Goal: Communication & Community: Connect with others

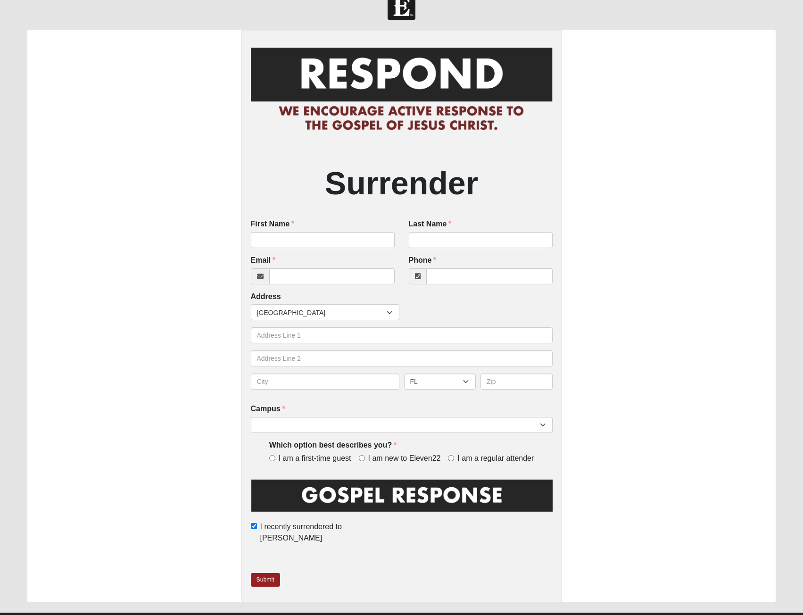
scroll to position [31, 0]
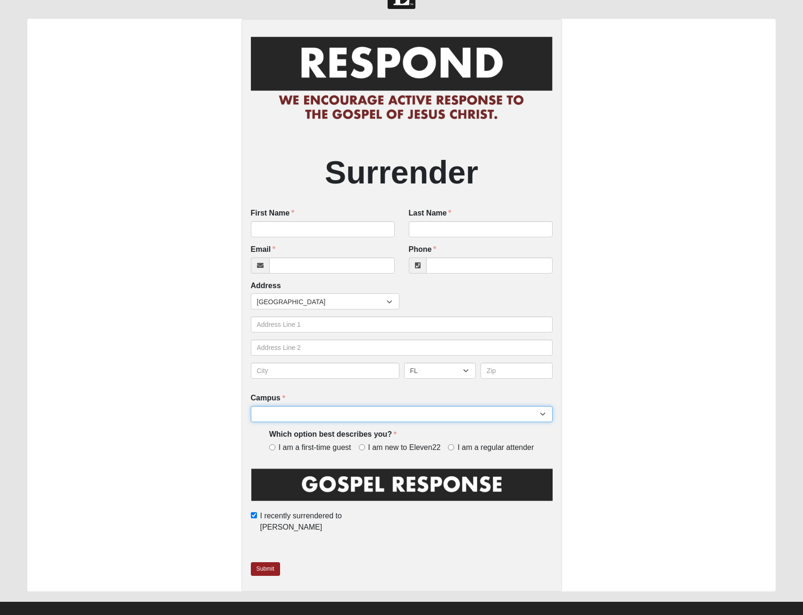
click at [369, 417] on select "Arlington Baymeadows College Park Orlando (Coming Soon) Eleven22 Online Fleming…" at bounding box center [402, 414] width 302 height 16
select select "14"
click at [251, 406] on select "Arlington Baymeadows College Park Orlando (Coming Soon) Eleven22 Online Fleming…" at bounding box center [402, 414] width 302 height 16
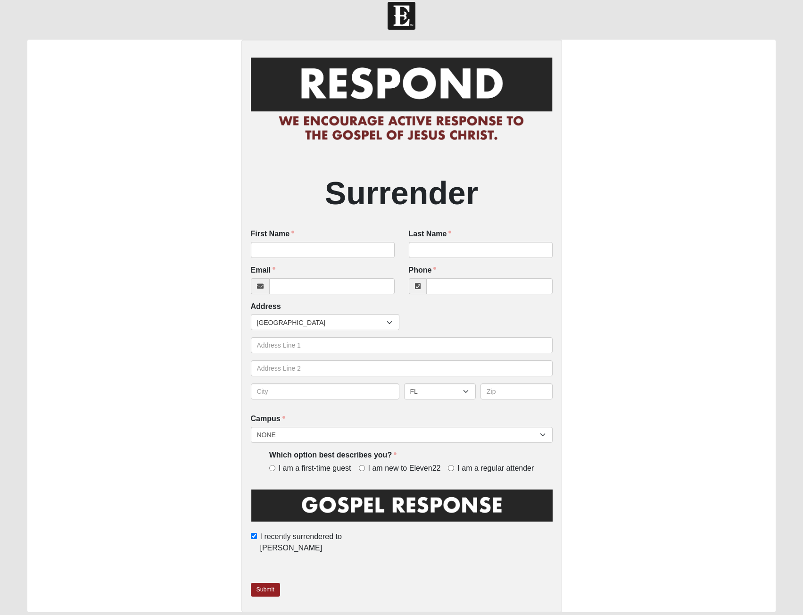
scroll to position [0, 0]
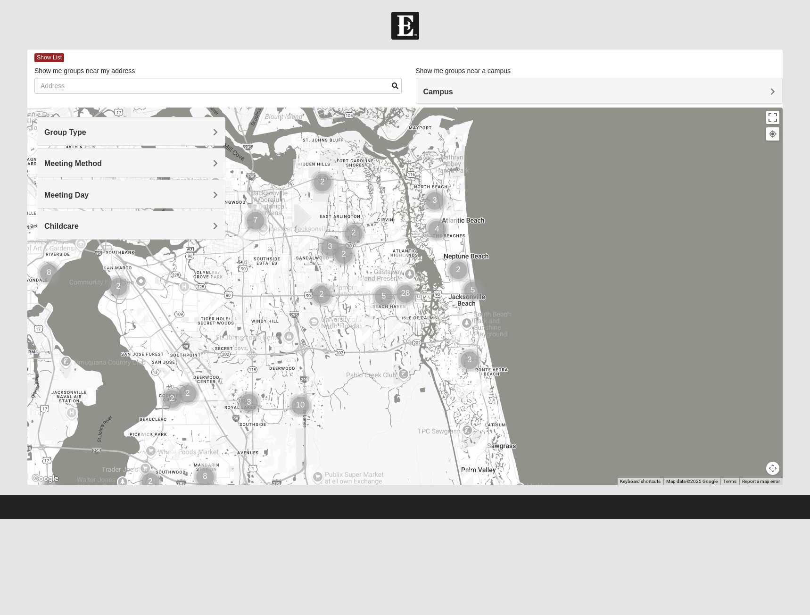
click at [133, 161] on h4 "Meeting Method" at bounding box center [131, 163] width 174 height 9
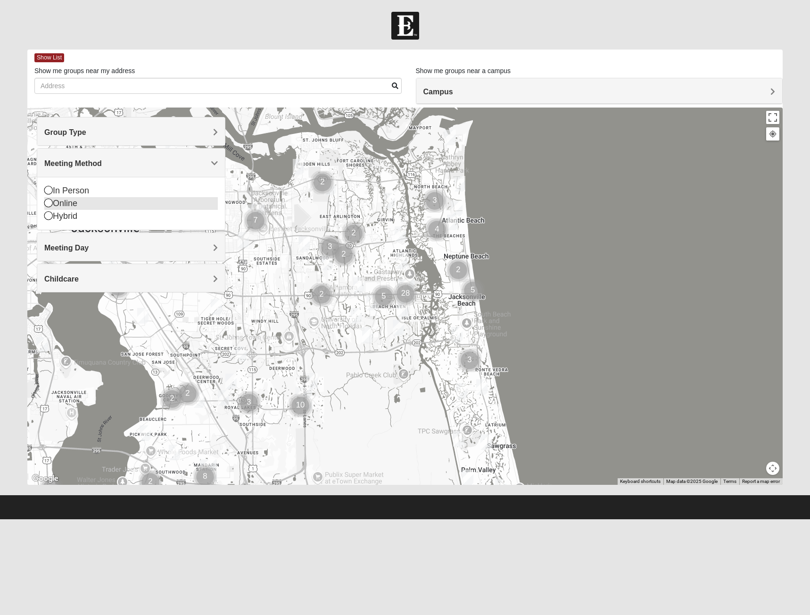
click at [47, 201] on icon at bounding box center [48, 202] width 8 height 8
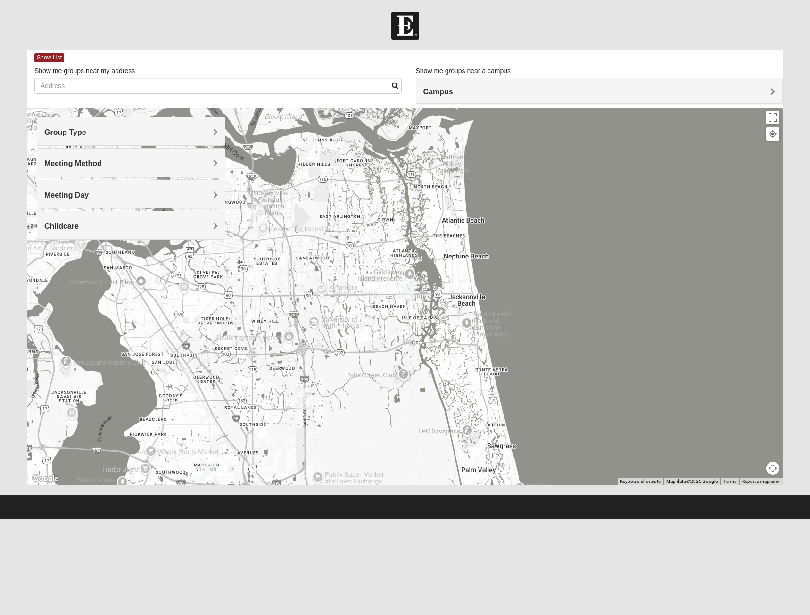
click at [126, 134] on h4 "Group Type" at bounding box center [131, 132] width 174 height 9
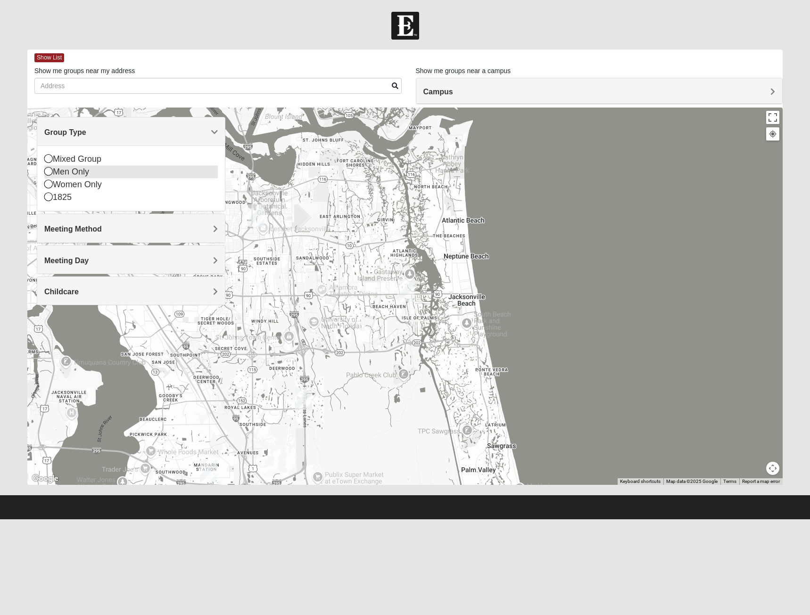
click at [46, 171] on icon at bounding box center [48, 171] width 8 height 8
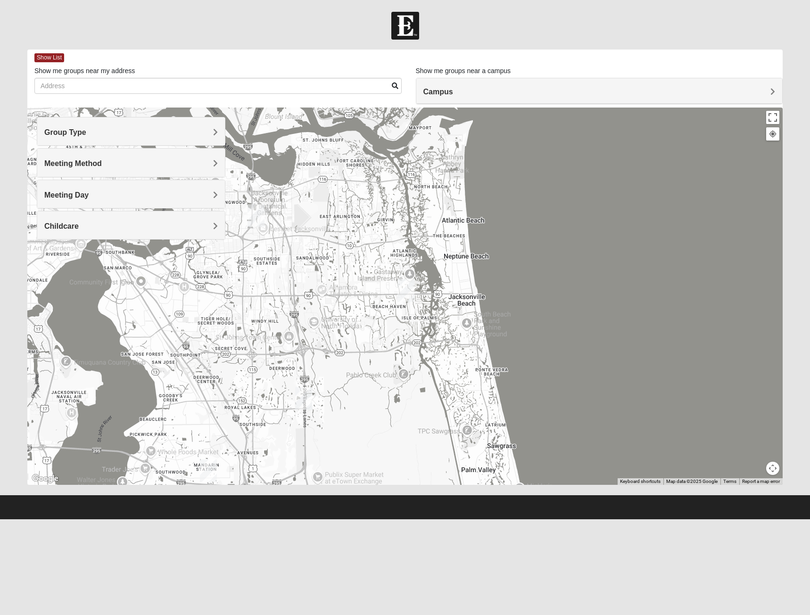
click at [112, 197] on h4 "Meeting Day" at bounding box center [131, 194] width 174 height 9
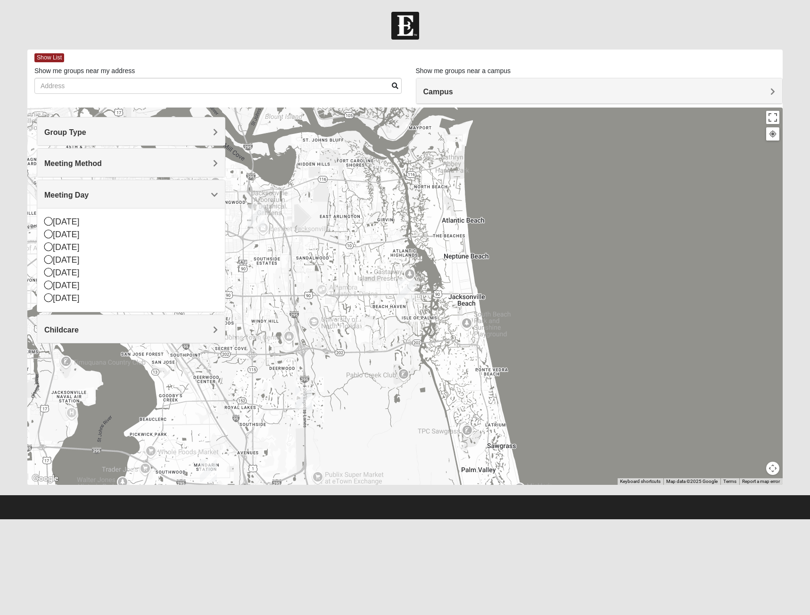
click at [114, 195] on h4 "Meeting Day" at bounding box center [131, 194] width 174 height 9
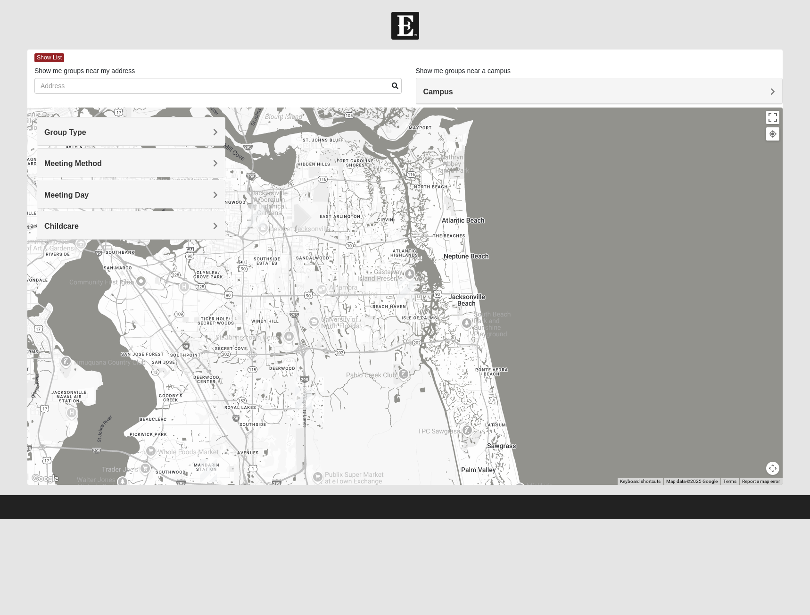
click at [117, 224] on h4 "Childcare" at bounding box center [131, 225] width 174 height 9
click at [49, 265] on icon at bounding box center [48, 265] width 8 height 8
click at [117, 201] on div "Meeting Day" at bounding box center [131, 194] width 188 height 28
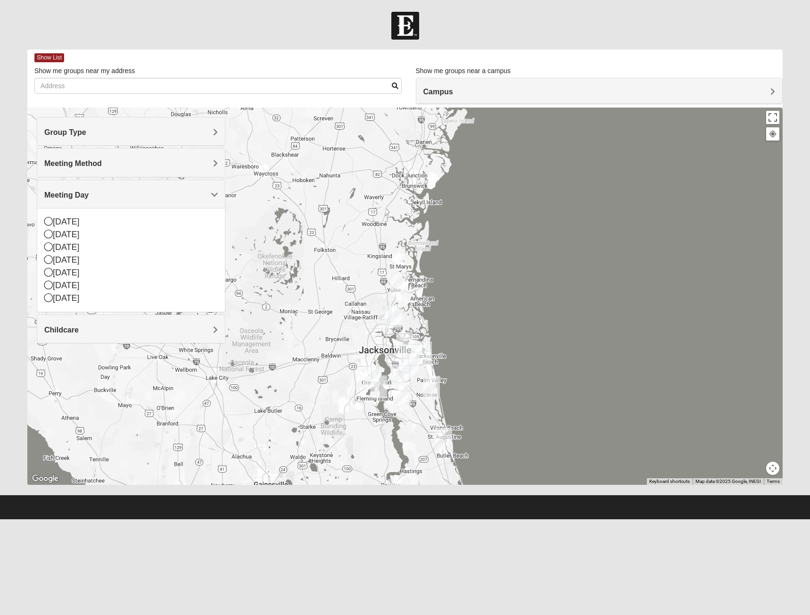
drag, startPoint x: 220, startPoint y: 374, endPoint x: 340, endPoint y: 411, distance: 126.1
click at [340, 411] on div at bounding box center [404, 295] width 755 height 377
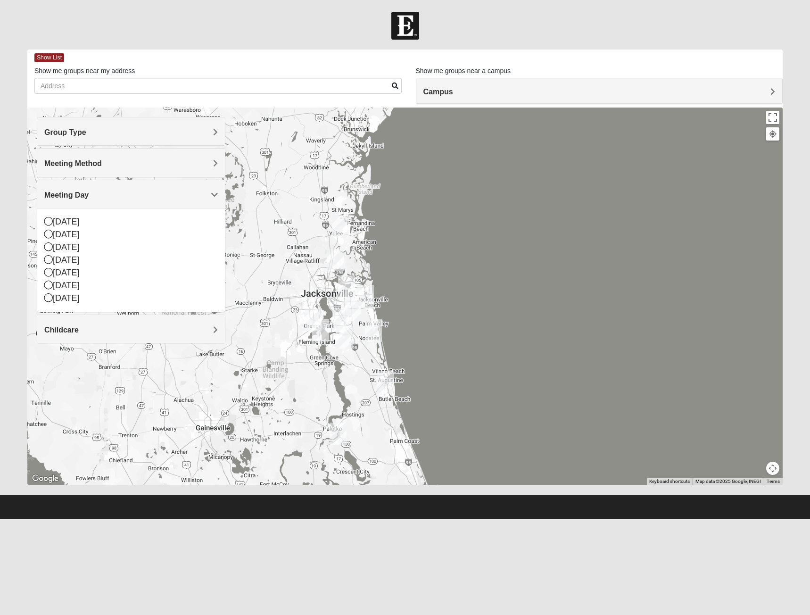
drag, startPoint x: 338, startPoint y: 408, endPoint x: 278, endPoint y: 350, distance: 83.6
click at [278, 350] on div at bounding box center [404, 295] width 755 height 377
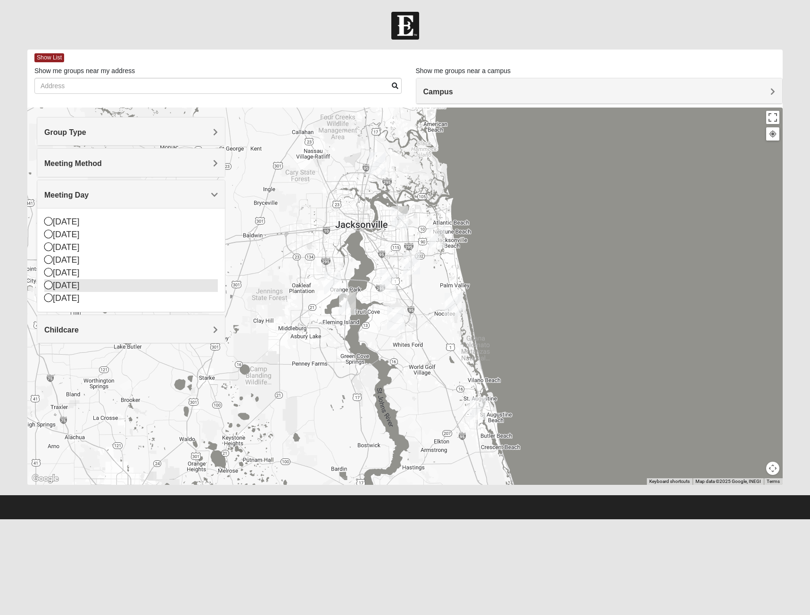
click at [49, 283] on icon at bounding box center [48, 284] width 8 height 8
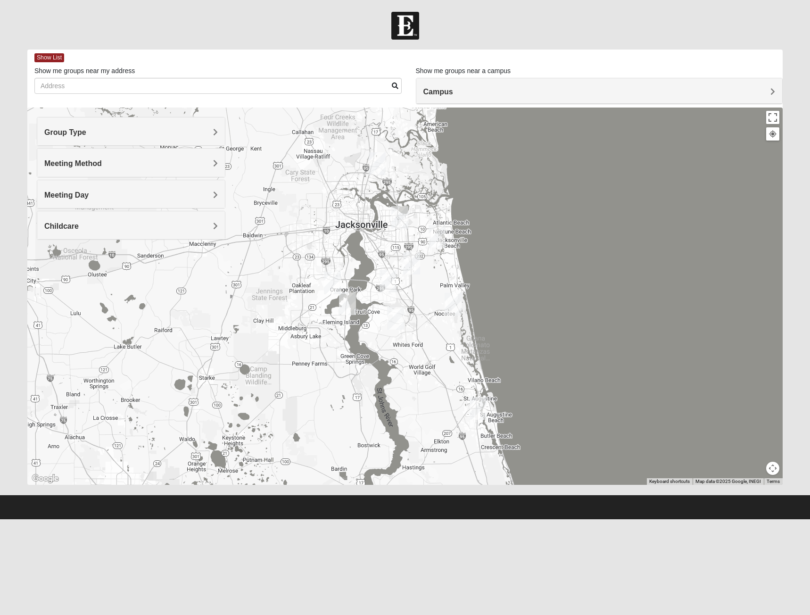
click at [110, 204] on div "Meeting Day" at bounding box center [131, 194] width 188 height 28
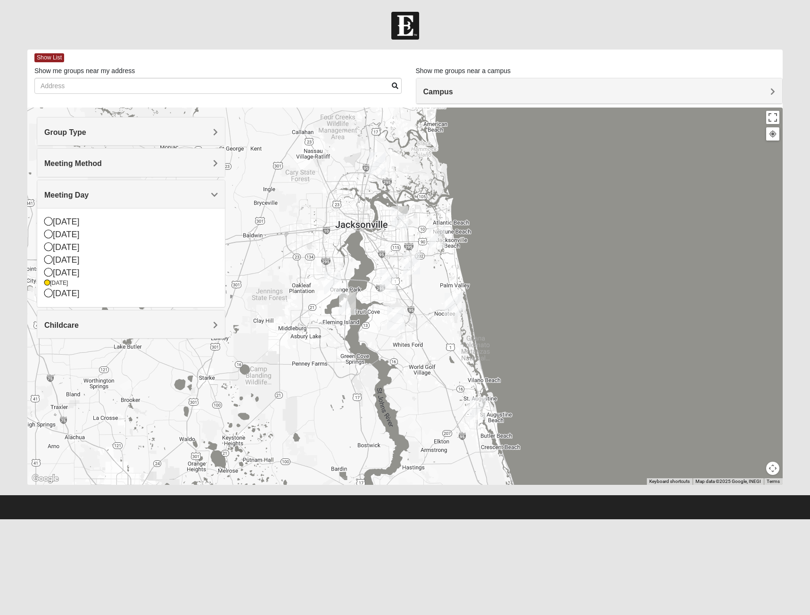
click at [197, 195] on h4 "Meeting Day" at bounding box center [131, 194] width 174 height 9
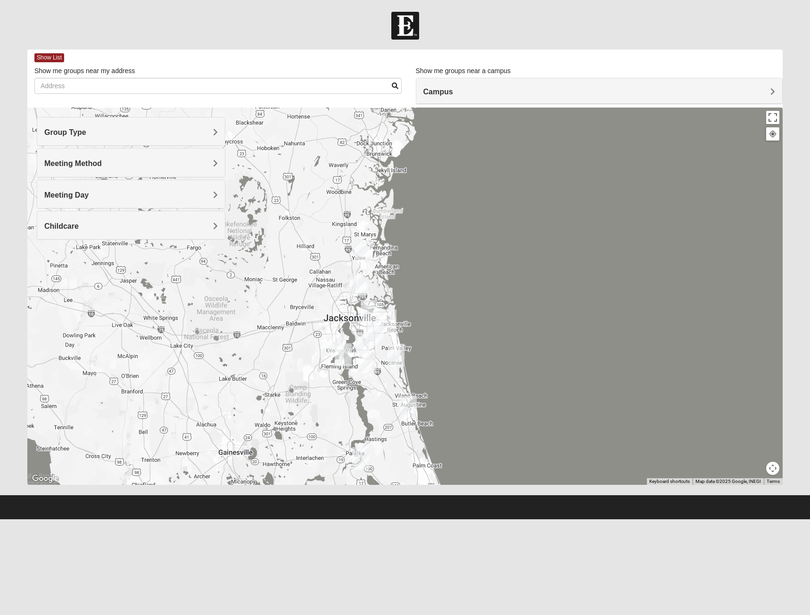
click at [357, 282] on img "North Jax" at bounding box center [357, 284] width 17 height 23
click at [368, 309] on img "Arlington" at bounding box center [369, 311] width 17 height 23
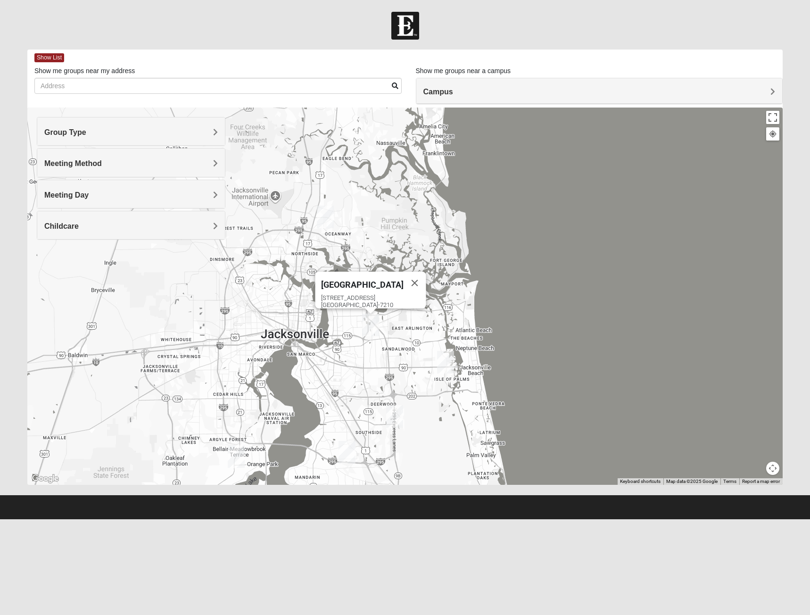
click at [444, 360] on img "San Pablo" at bounding box center [445, 362] width 17 height 23
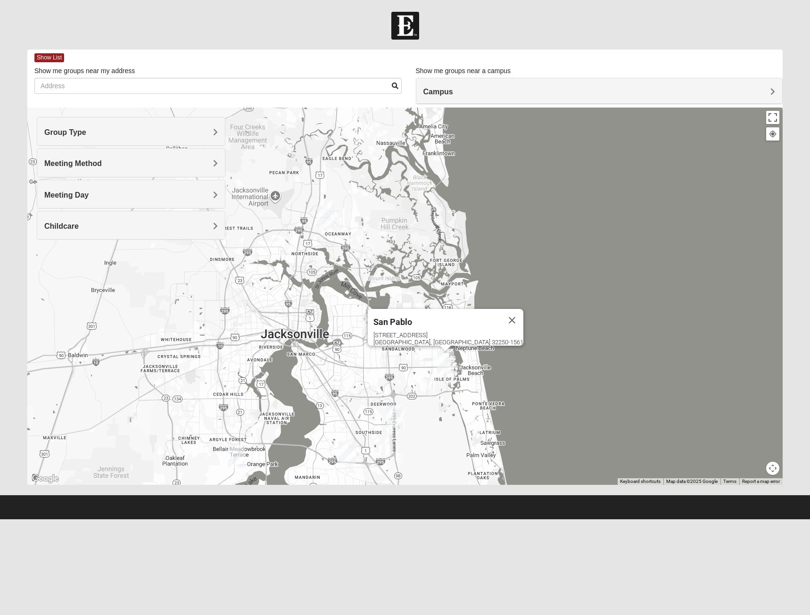
click at [446, 364] on img "San Pablo" at bounding box center [445, 362] width 17 height 23
click at [439, 323] on div "San Pablo" at bounding box center [436, 320] width 127 height 23
click at [437, 322] on div "San Pablo" at bounding box center [436, 320] width 127 height 23
click at [412, 318] on span "San Pablo" at bounding box center [392, 322] width 39 height 10
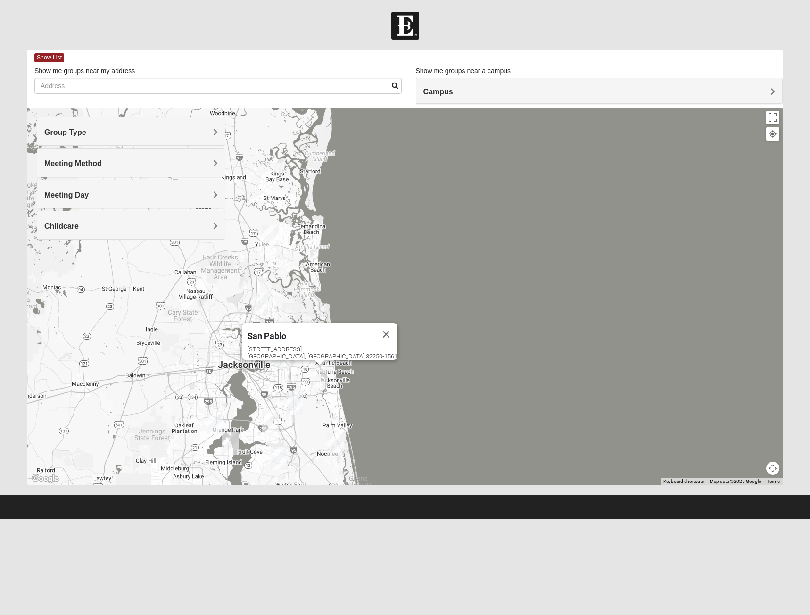
click at [341, 519] on html "Log In Find A Group Error Show List Loading Groups" at bounding box center [405, 259] width 810 height 519
click at [100, 131] on h4 "Group Type" at bounding box center [131, 132] width 174 height 9
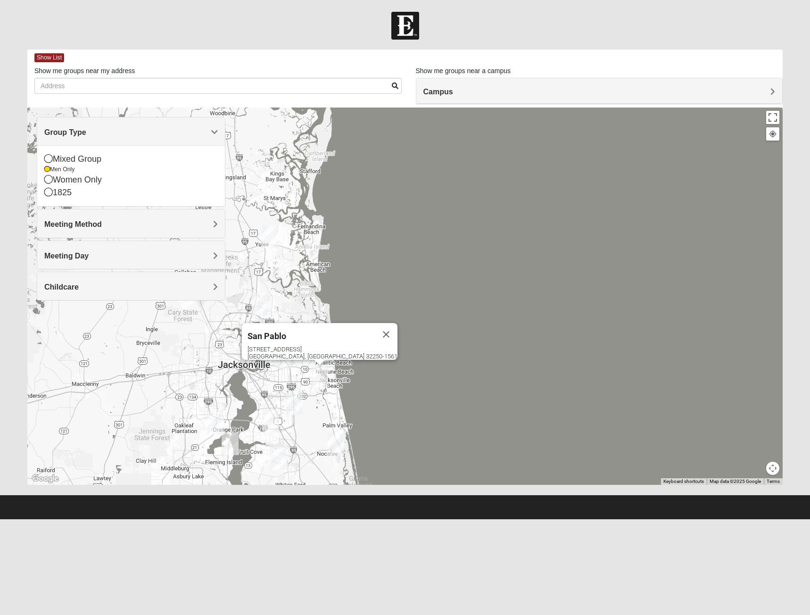
click at [100, 131] on h4 "Group Type" at bounding box center [131, 132] width 174 height 9
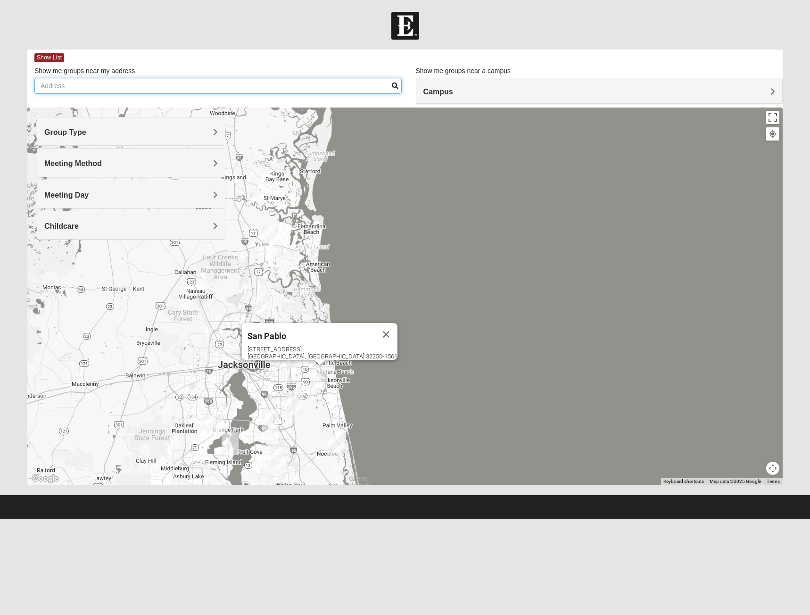
click at [74, 82] on input "Show me groups near my address" at bounding box center [217, 86] width 367 height 16
type input "36641 Oak Meadows Pl Murrieta, ca"
click at [397, 89] on span at bounding box center [395, 85] width 7 height 7
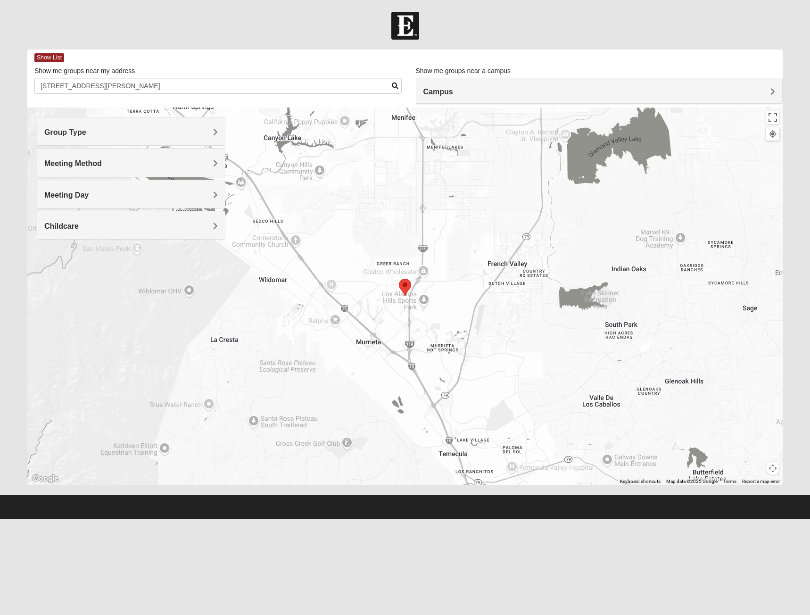
click at [558, 97] on div "Campus" at bounding box center [599, 90] width 366 height 25
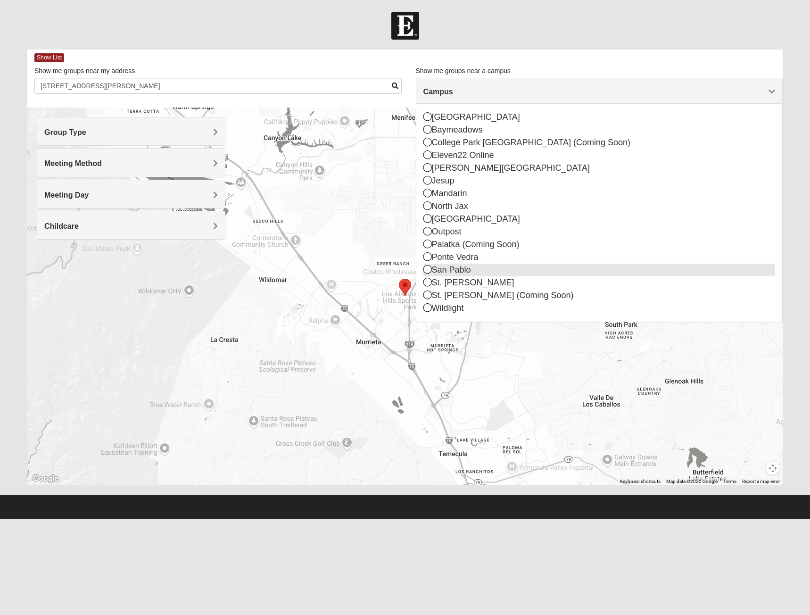
click at [428, 269] on icon at bounding box center [427, 269] width 8 height 8
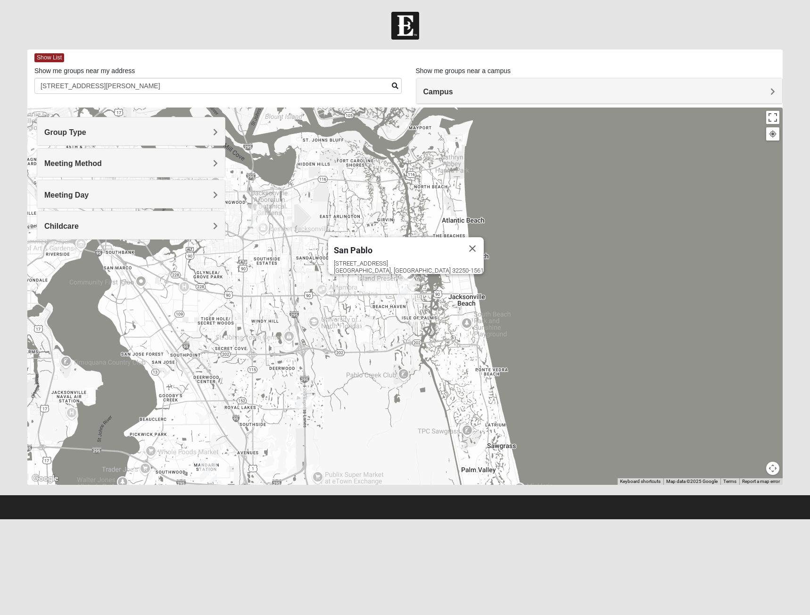
click at [372, 247] on span "San Pablo" at bounding box center [353, 250] width 39 height 10
click at [372, 245] on span "San Pablo" at bounding box center [353, 250] width 39 height 10
click at [164, 230] on h4 "Childcare" at bounding box center [131, 225] width 174 height 9
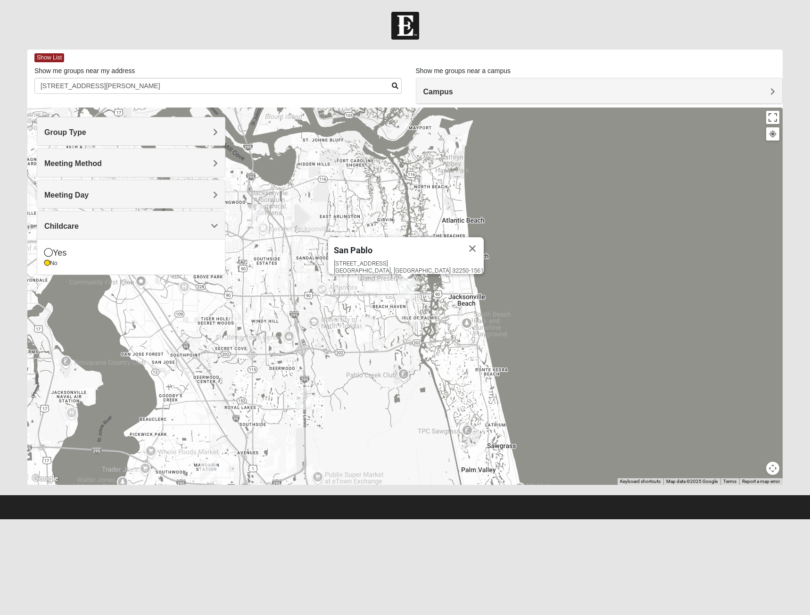
click at [163, 202] on div "Meeting Day" at bounding box center [131, 194] width 188 height 28
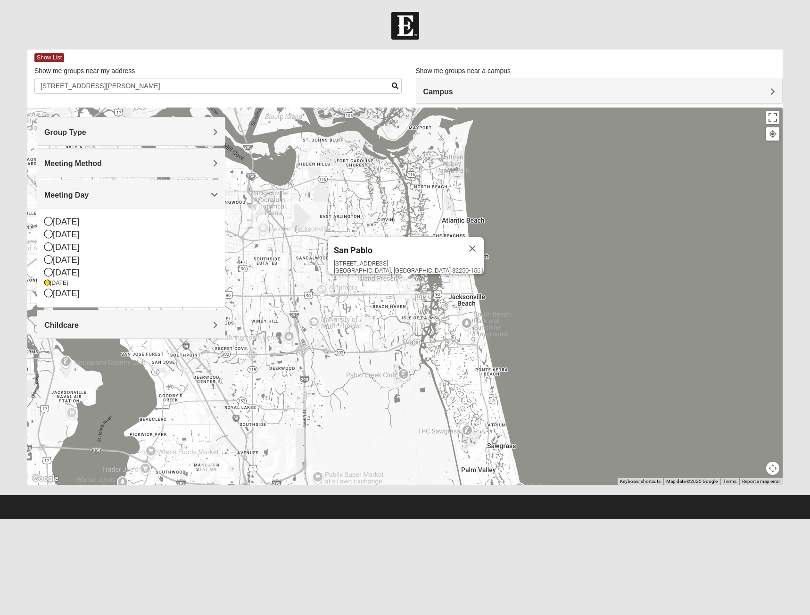
click at [172, 166] on h4 "Meeting Method" at bounding box center [131, 163] width 174 height 9
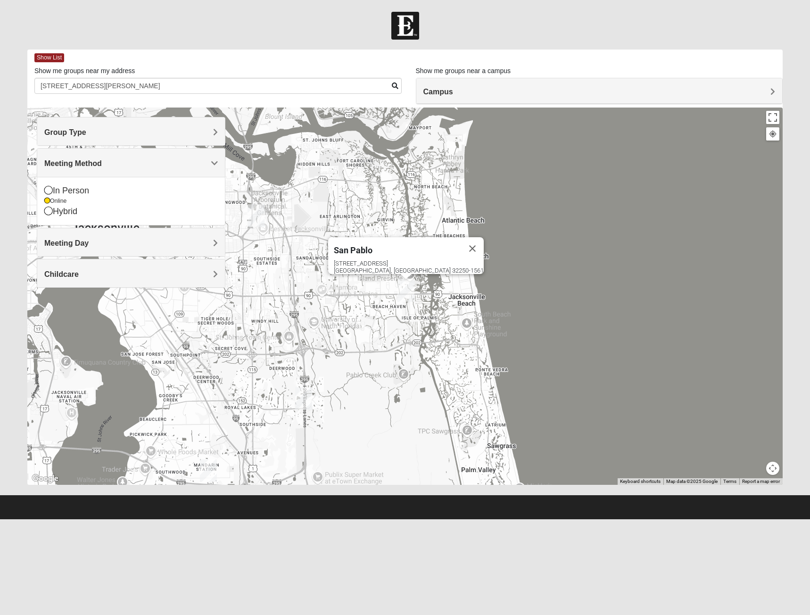
click at [173, 130] on h4 "Group Type" at bounding box center [131, 132] width 174 height 9
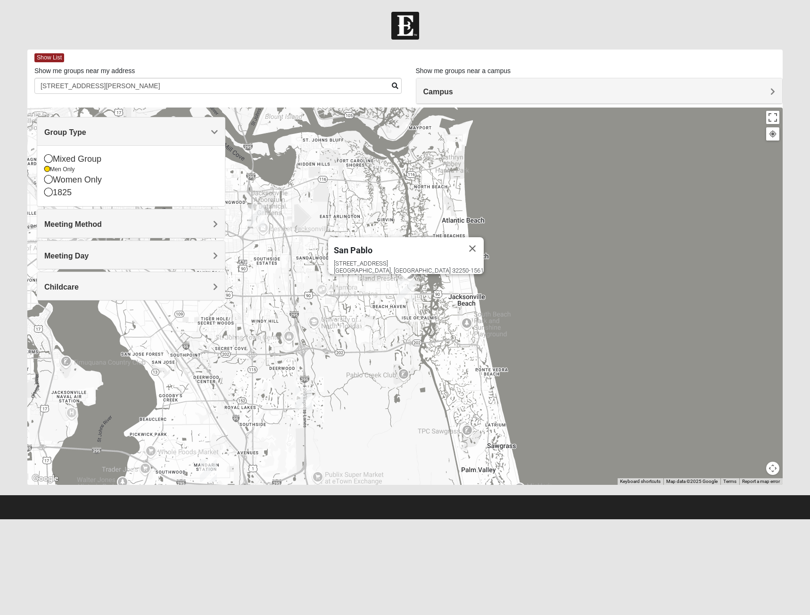
click at [173, 130] on h4 "Group Type" at bounding box center [131, 132] width 174 height 9
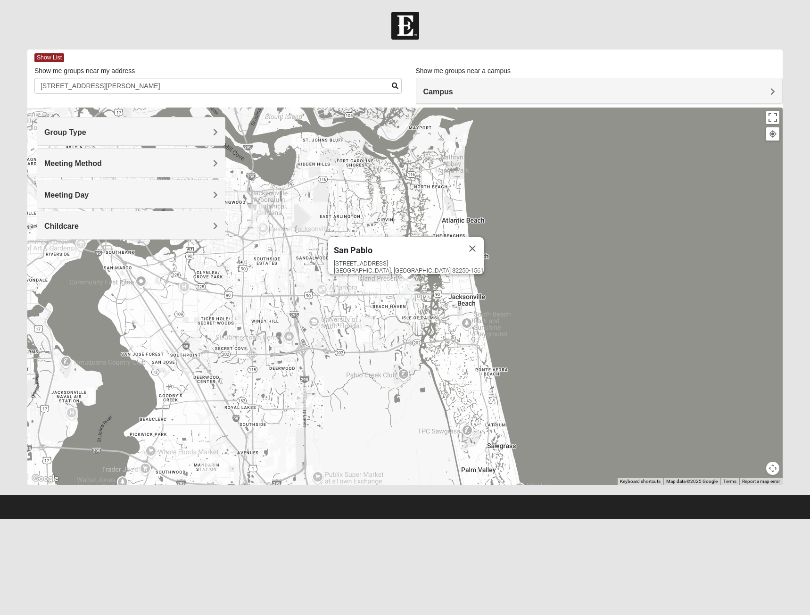
click at [172, 193] on h4 "Meeting Day" at bounding box center [131, 194] width 174 height 9
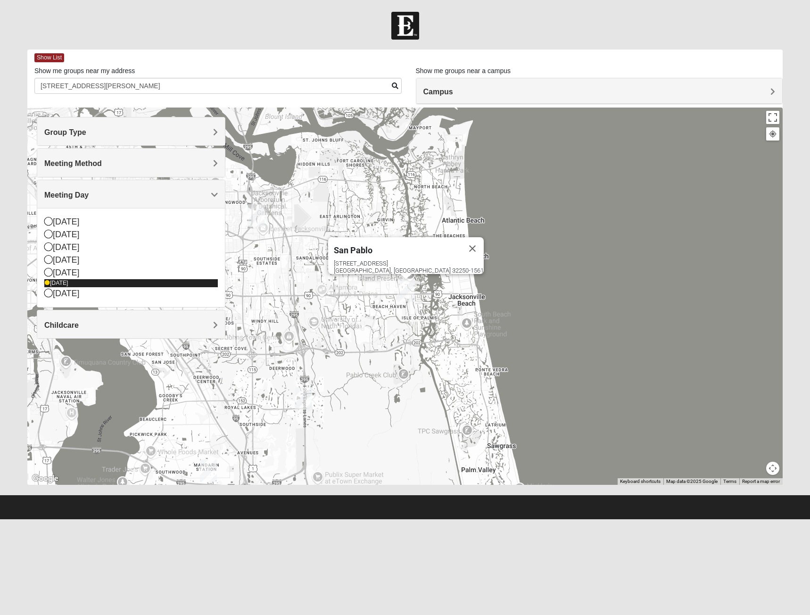
click at [59, 282] on div "Friday" at bounding box center [131, 283] width 174 height 8
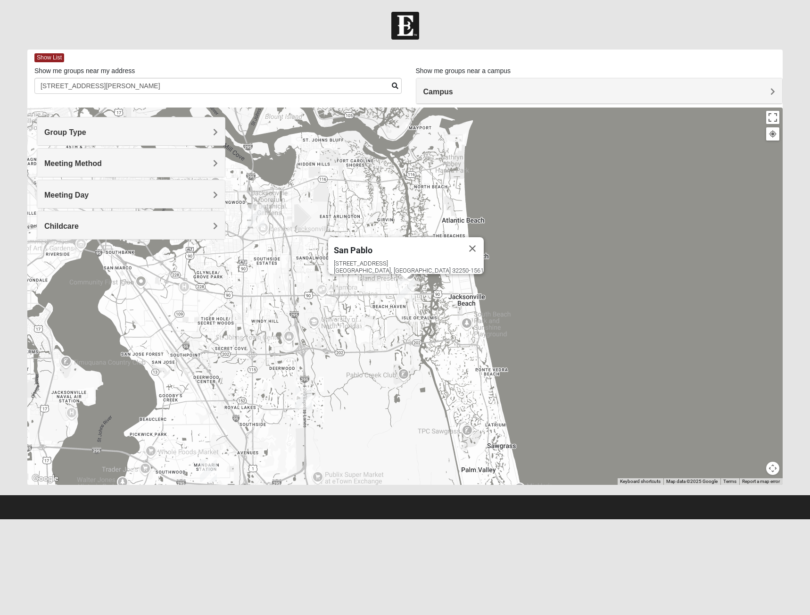
click at [79, 180] on div "Meeting Day" at bounding box center [131, 194] width 188 height 28
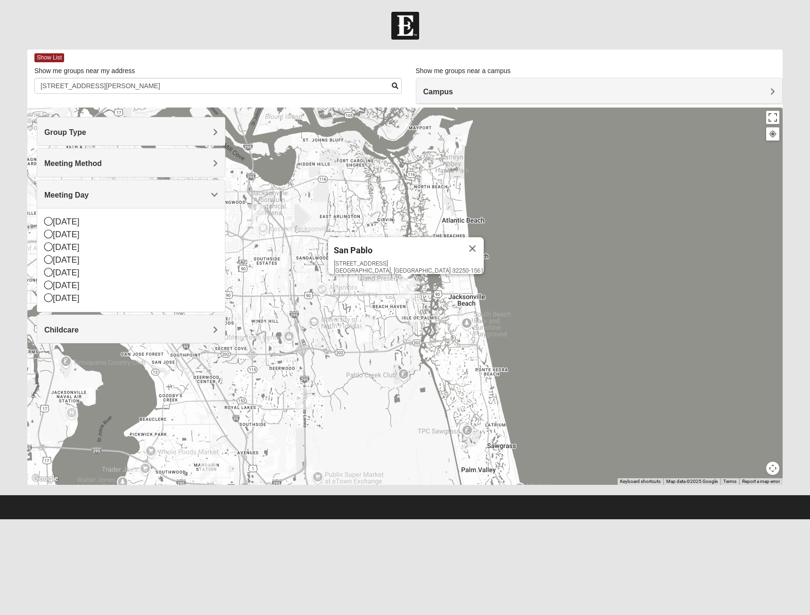
click at [406, 289] on img "San Pablo" at bounding box center [405, 290] width 17 height 23
click at [407, 288] on img "San Pablo" at bounding box center [405, 290] width 17 height 23
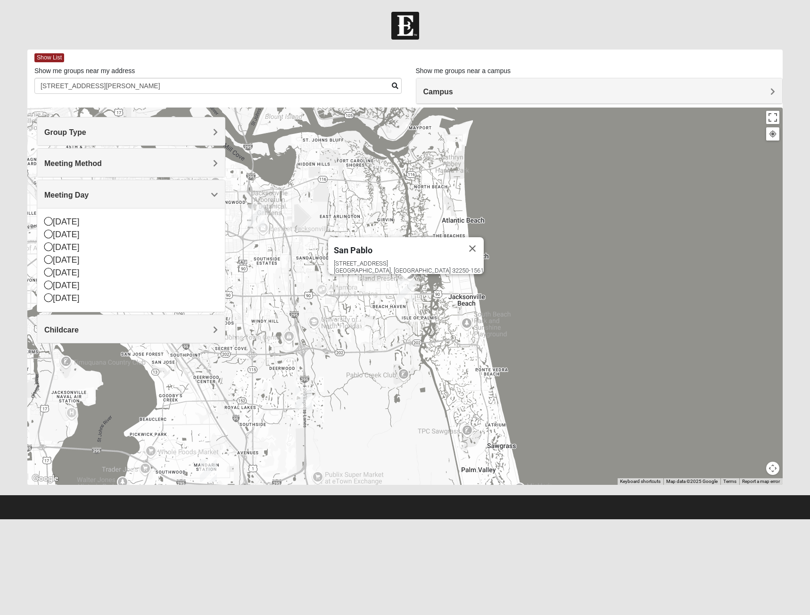
click at [407, 288] on img "San Pablo" at bounding box center [405, 290] width 17 height 23
click at [454, 519] on html "Log In Find A Group Error Show List Loading Groups" at bounding box center [405, 259] width 810 height 519
click at [54, 222] on div "Sunday" at bounding box center [131, 221] width 174 height 13
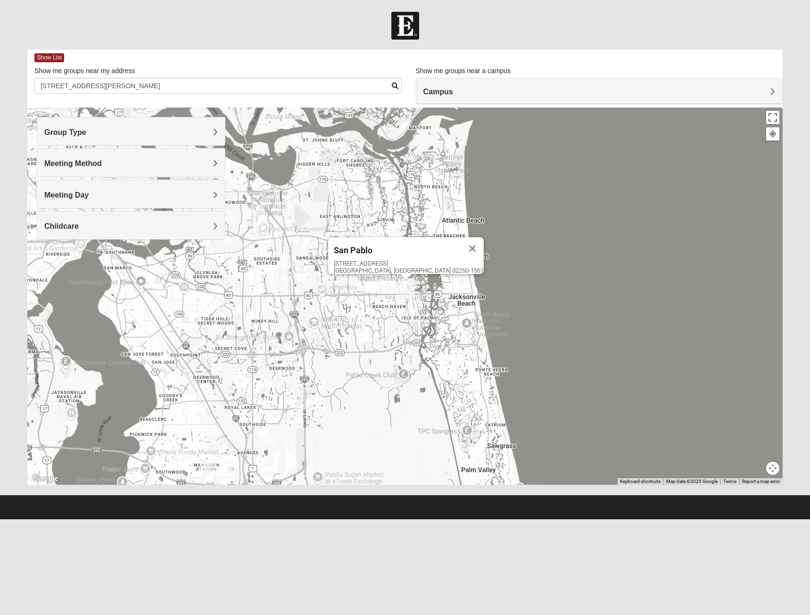
click at [49, 222] on div "Group Type Mixed Group Men Only Women Only 1825 Meeting Method In Person Online…" at bounding box center [131, 178] width 189 height 123
click at [64, 199] on div "Meeting Day" at bounding box center [131, 194] width 188 height 28
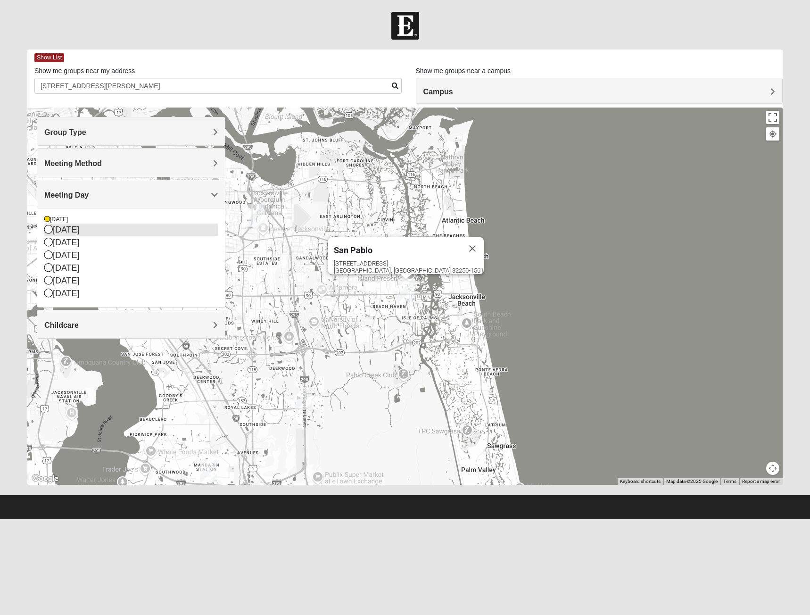
click at [49, 229] on icon at bounding box center [48, 229] width 8 height 8
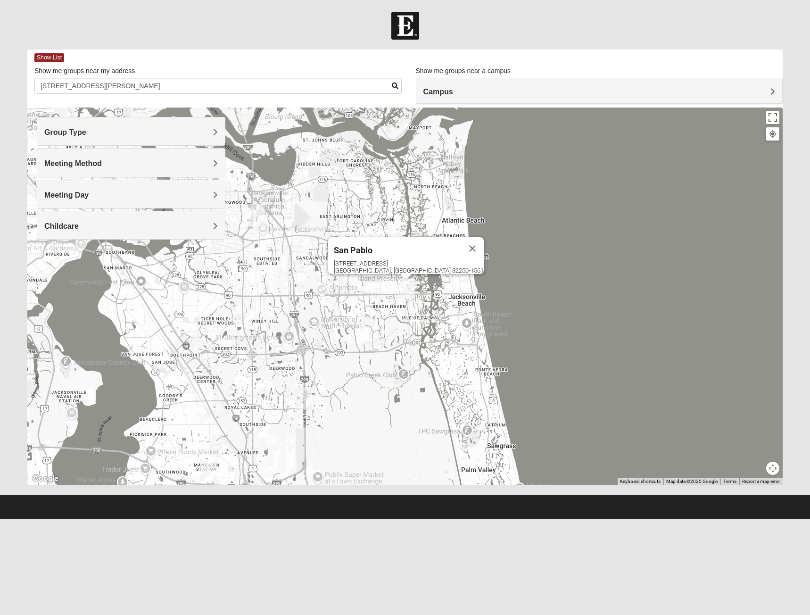
click at [65, 206] on div "Meeting Day" at bounding box center [131, 194] width 188 height 28
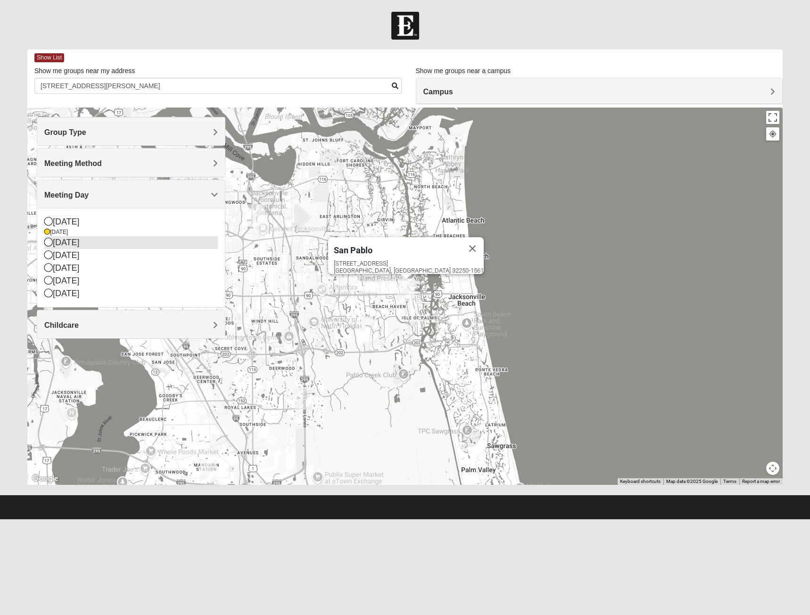
click at [52, 241] on icon at bounding box center [48, 242] width 8 height 8
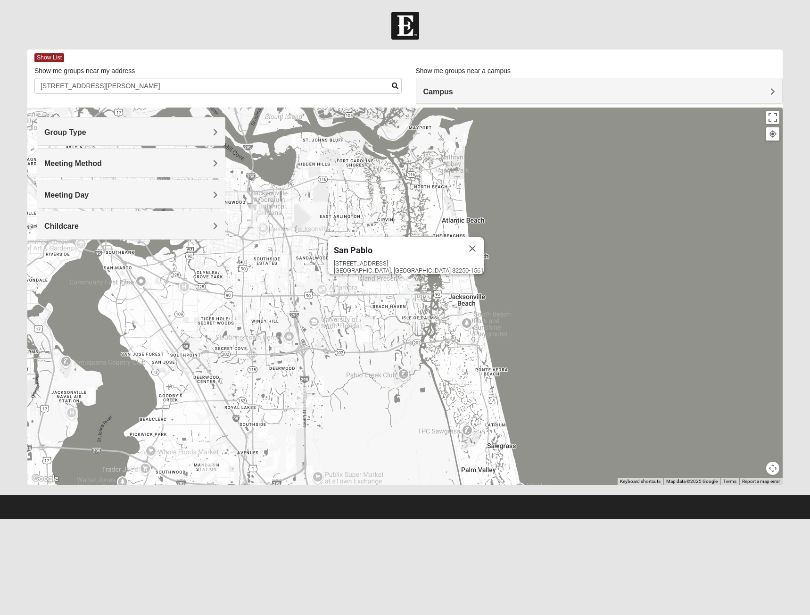
click at [66, 204] on div "Meeting Day" at bounding box center [131, 194] width 188 height 28
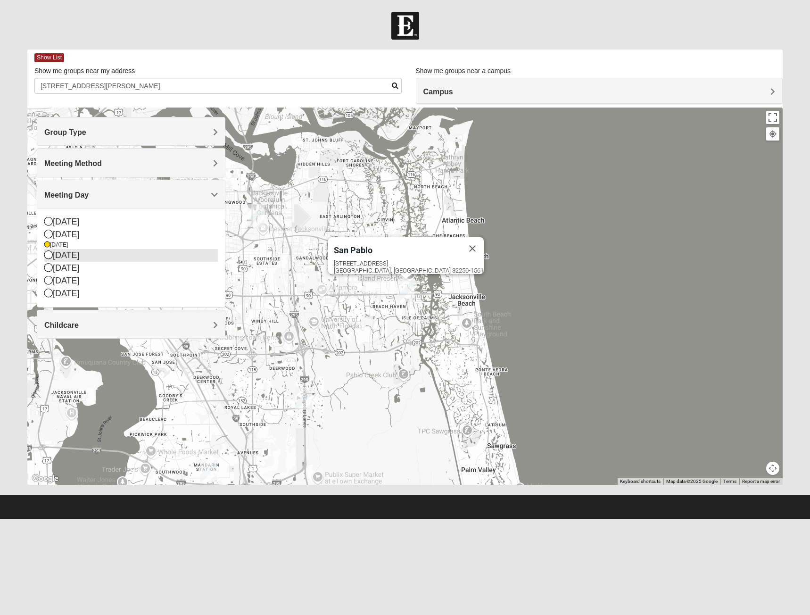
click at [57, 252] on div "Wednesday" at bounding box center [131, 255] width 174 height 13
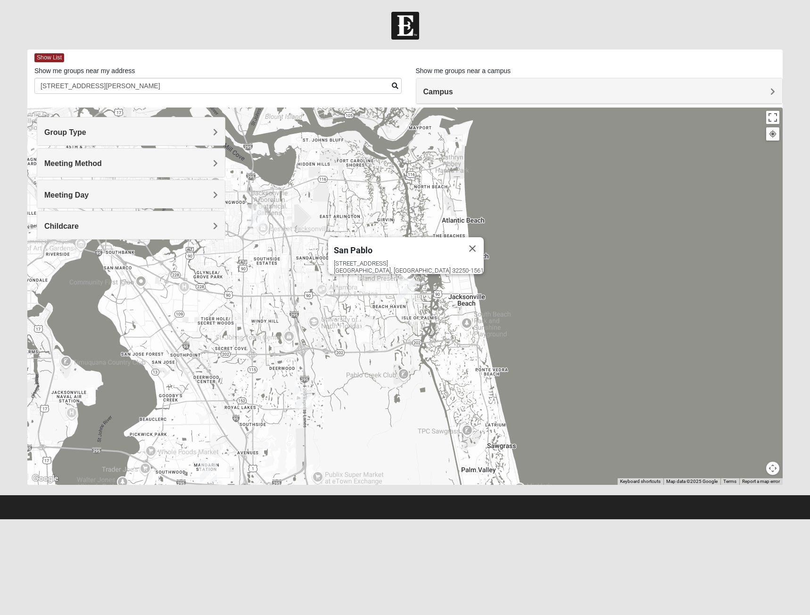
click at [66, 200] on div "Meeting Day" at bounding box center [131, 194] width 188 height 28
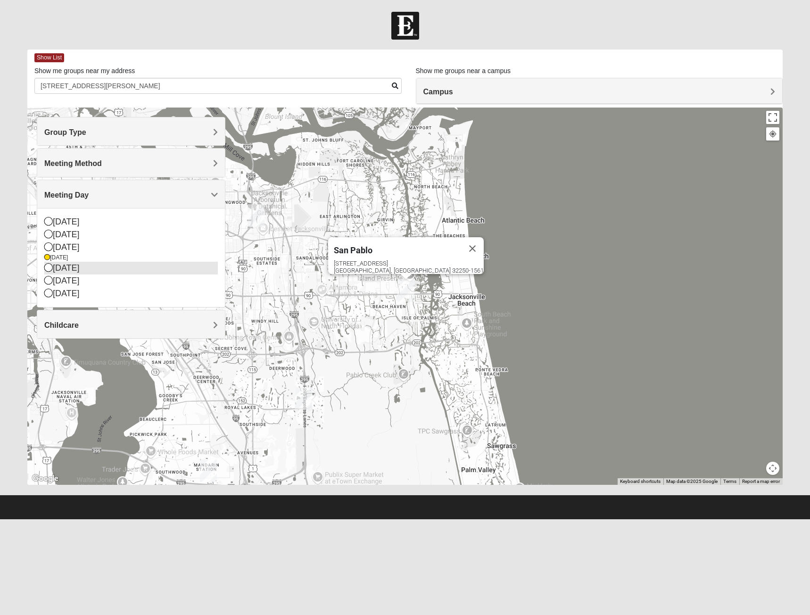
click at [66, 268] on div "Thursday" at bounding box center [131, 268] width 174 height 13
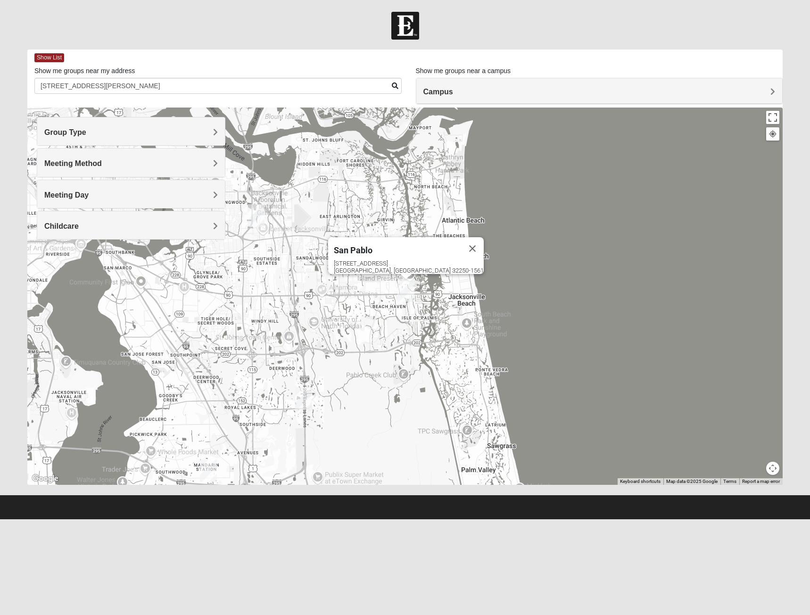
click at [71, 196] on span "Meeting Day" at bounding box center [66, 195] width 44 height 8
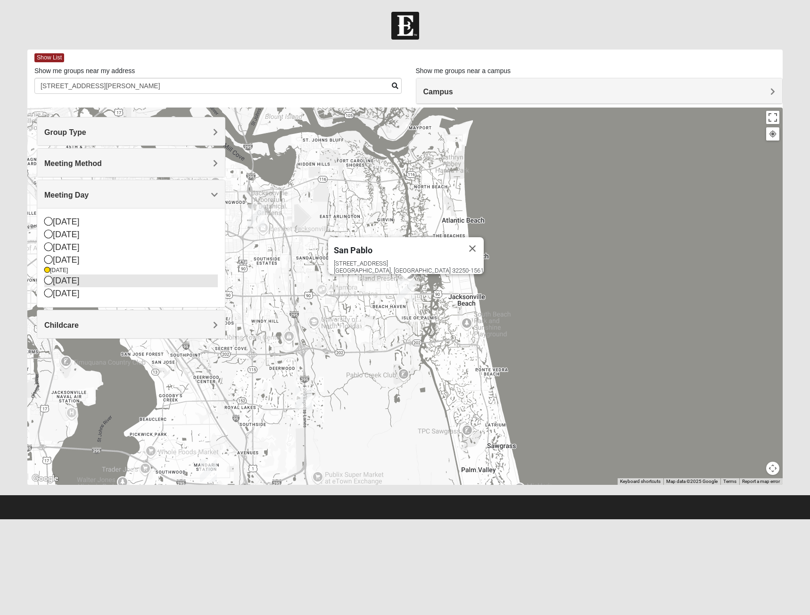
click at [54, 281] on div "Friday" at bounding box center [131, 280] width 174 height 13
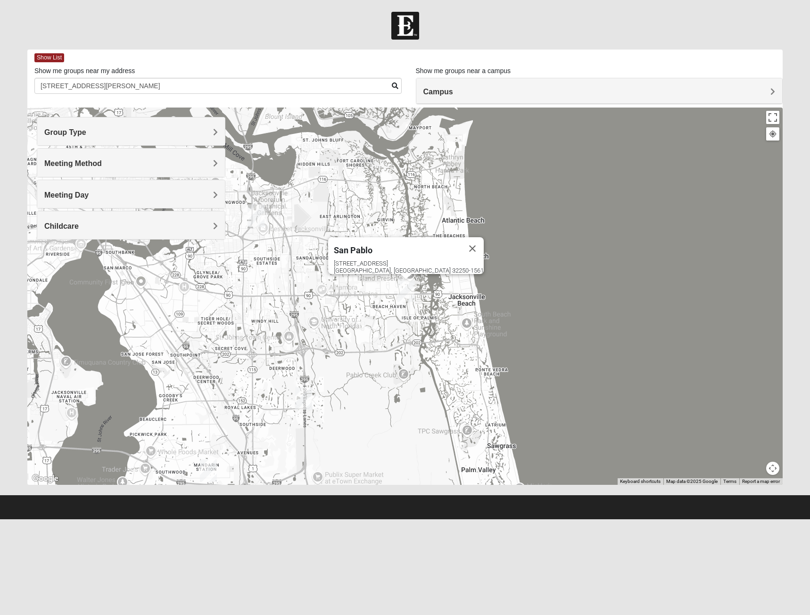
click at [74, 200] on div "Meeting Day" at bounding box center [131, 194] width 188 height 28
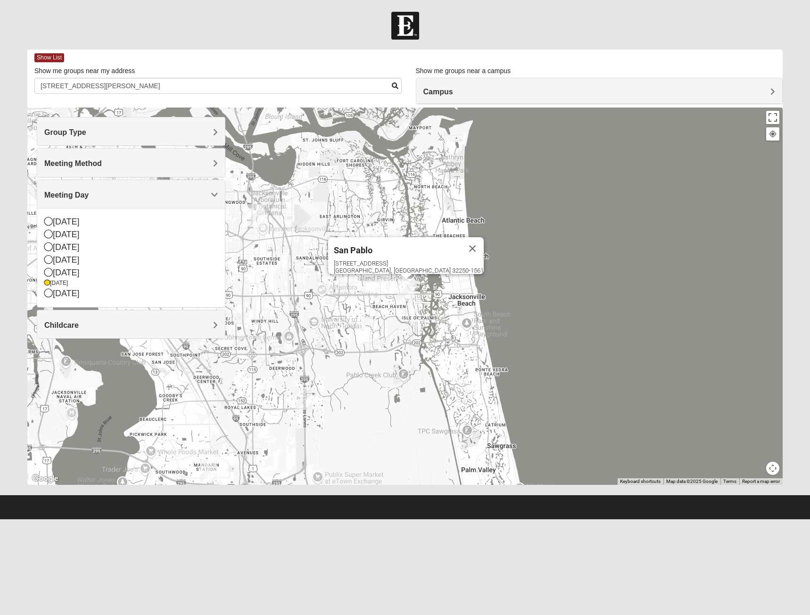
click at [398, 31] on img at bounding box center [405, 26] width 28 height 28
